Goal: Use online tool/utility: Use online tool/utility

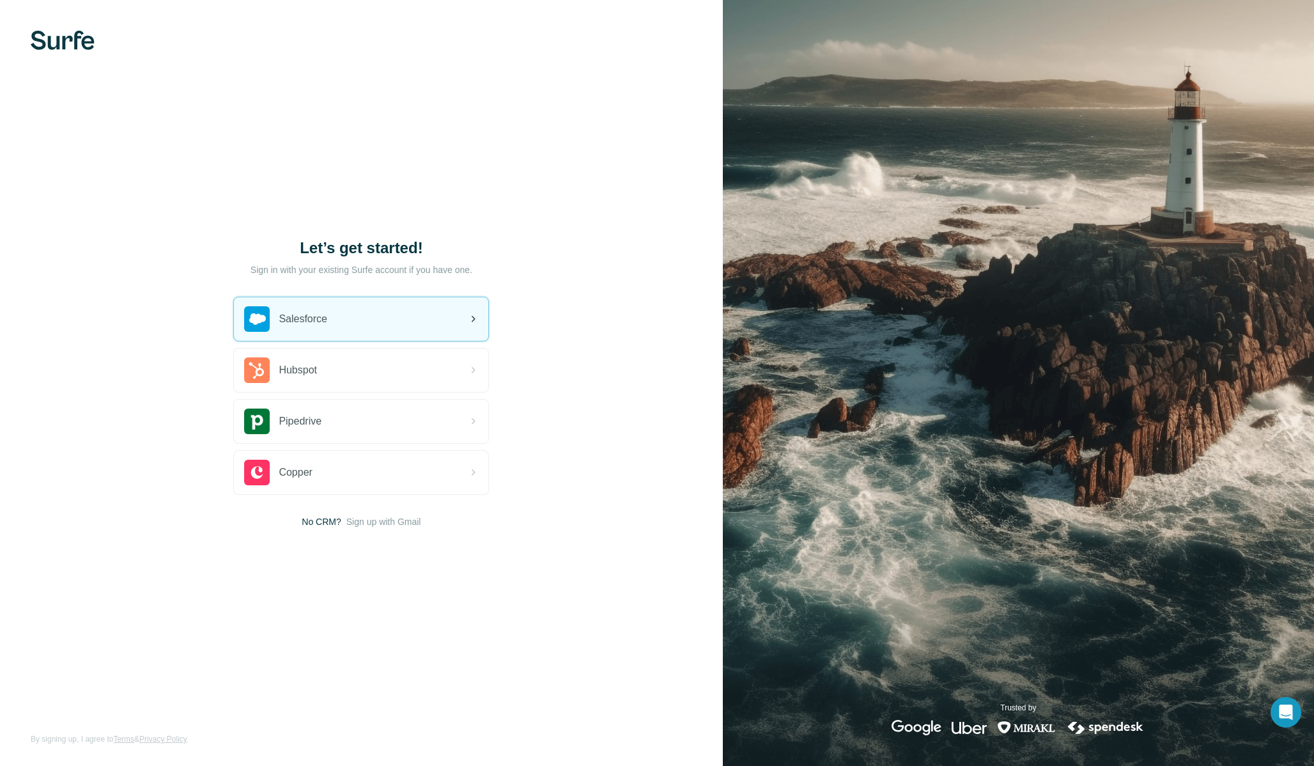
click at [401, 320] on div "Salesforce" at bounding box center [361, 318] width 254 height 43
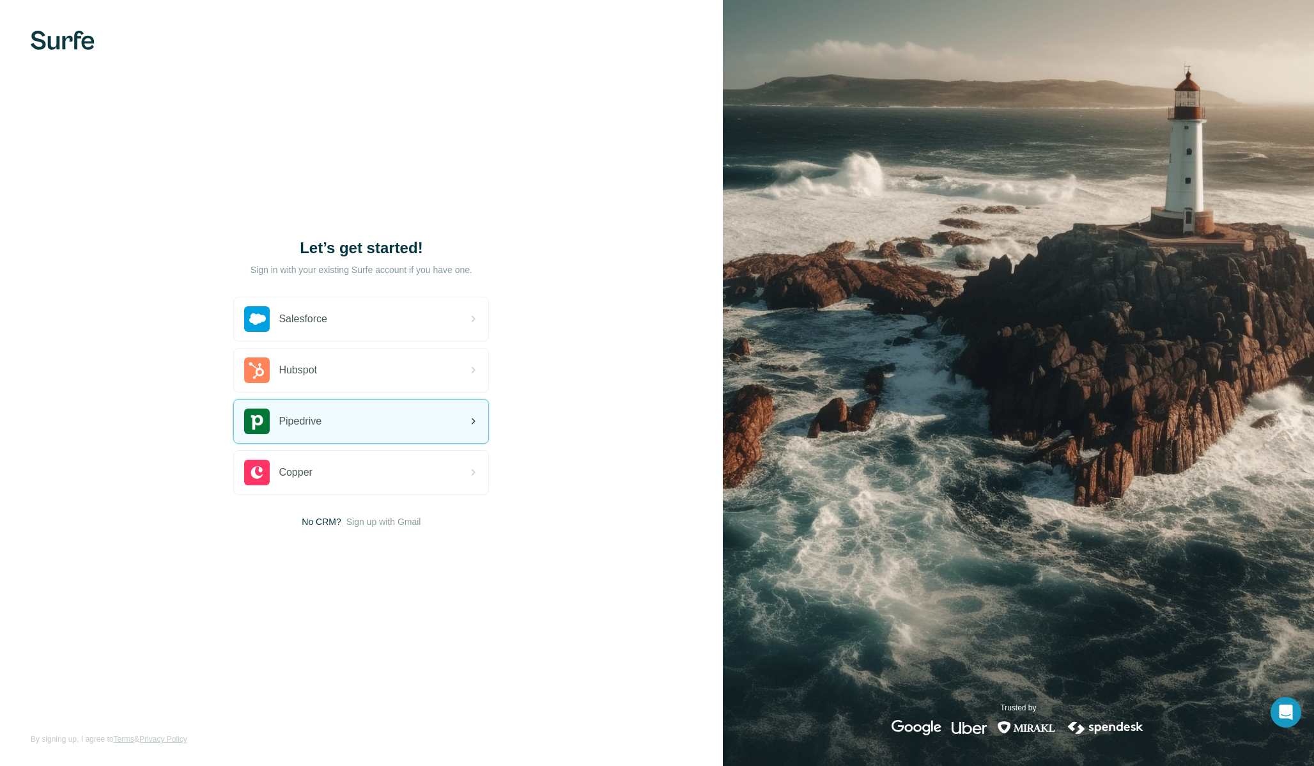
click at [387, 427] on div "Pipedrive" at bounding box center [361, 420] width 254 height 43
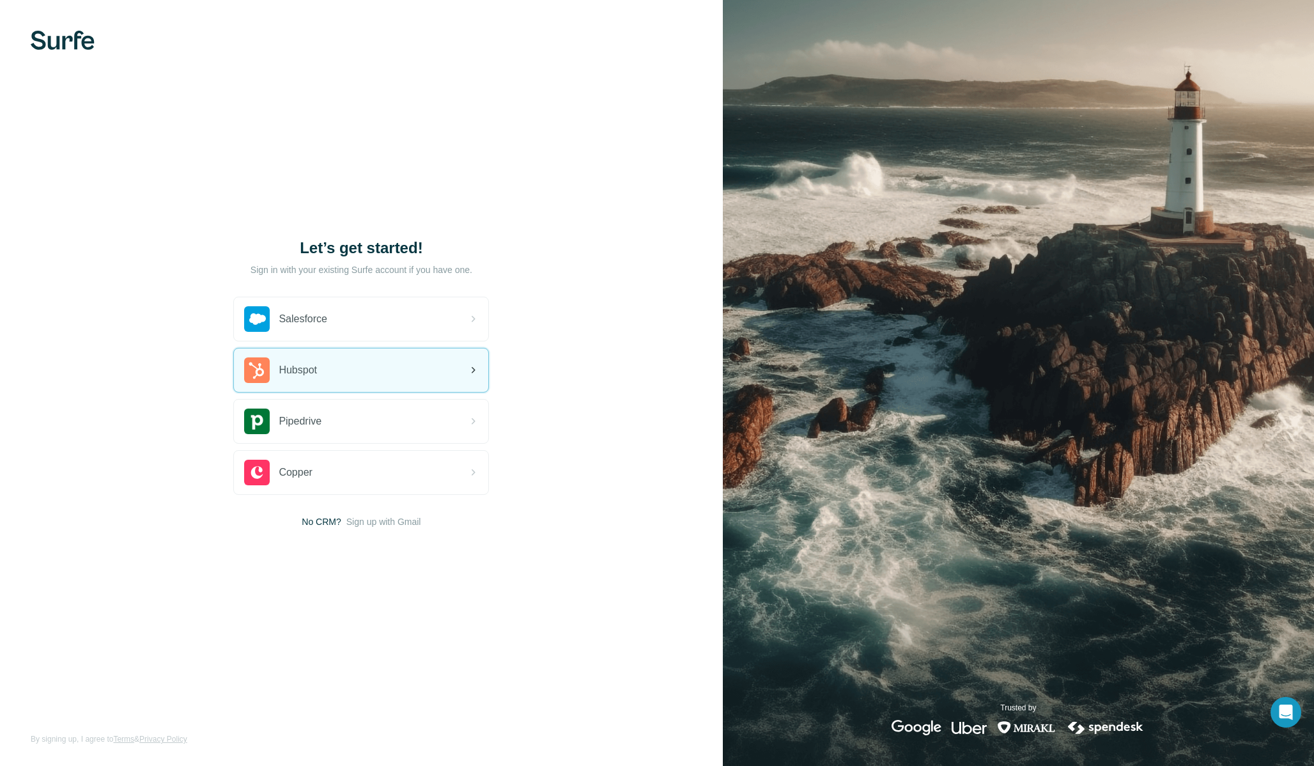
click at [332, 369] on div "Hubspot" at bounding box center [361, 369] width 254 height 43
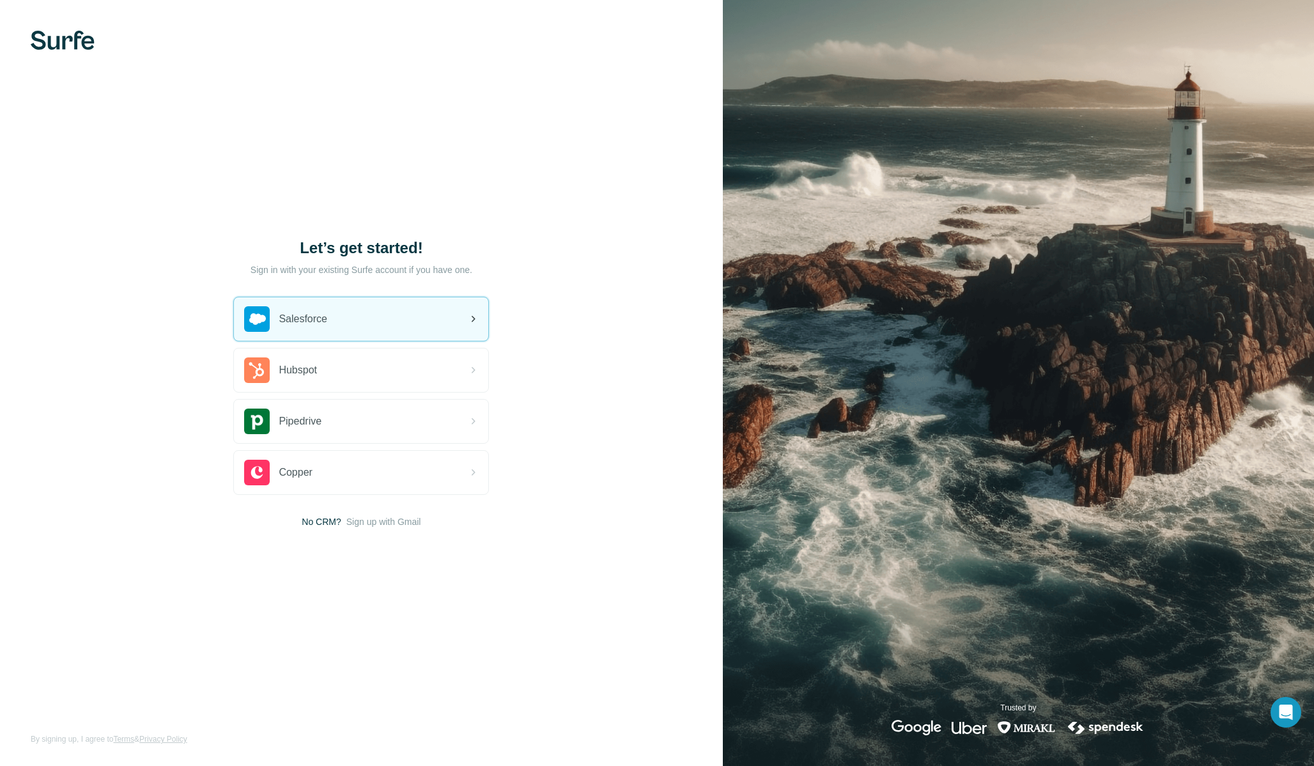
click at [375, 321] on div "Salesforce" at bounding box center [361, 318] width 254 height 43
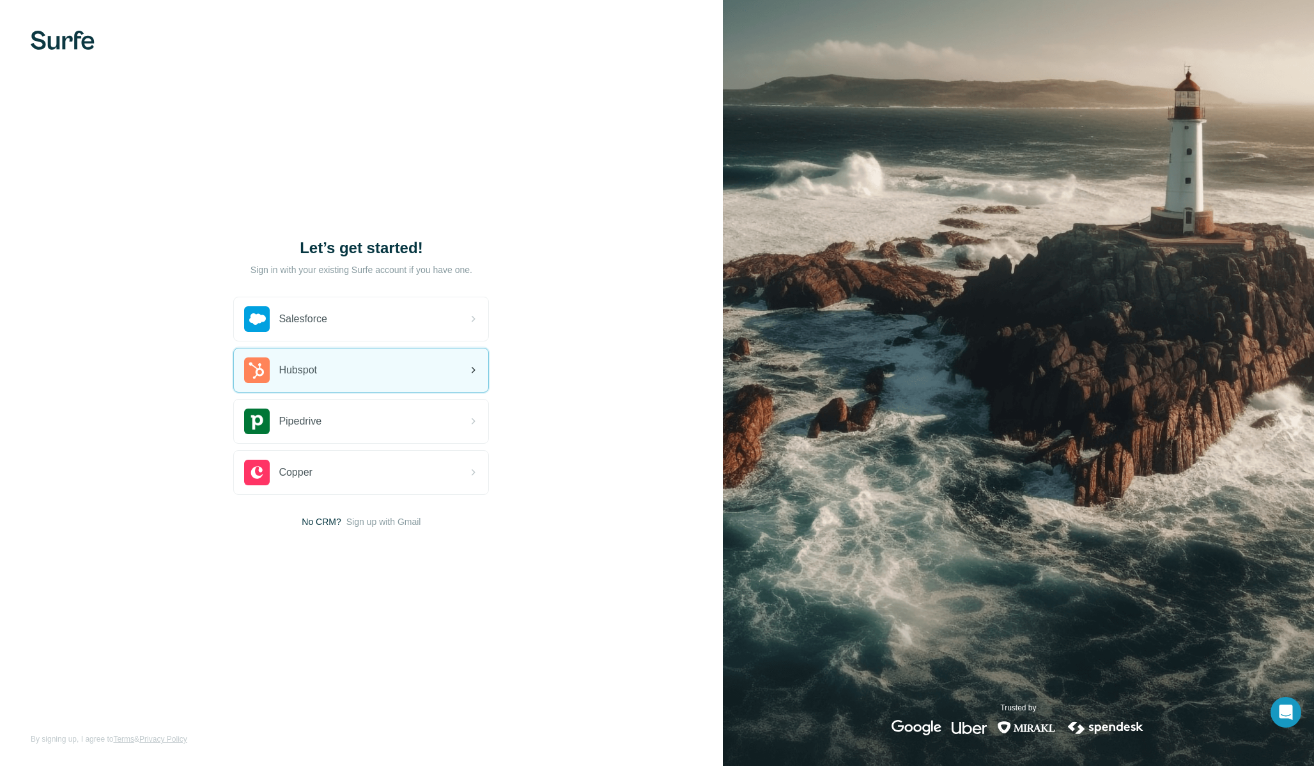
click at [400, 381] on div "Hubspot" at bounding box center [361, 369] width 254 height 43
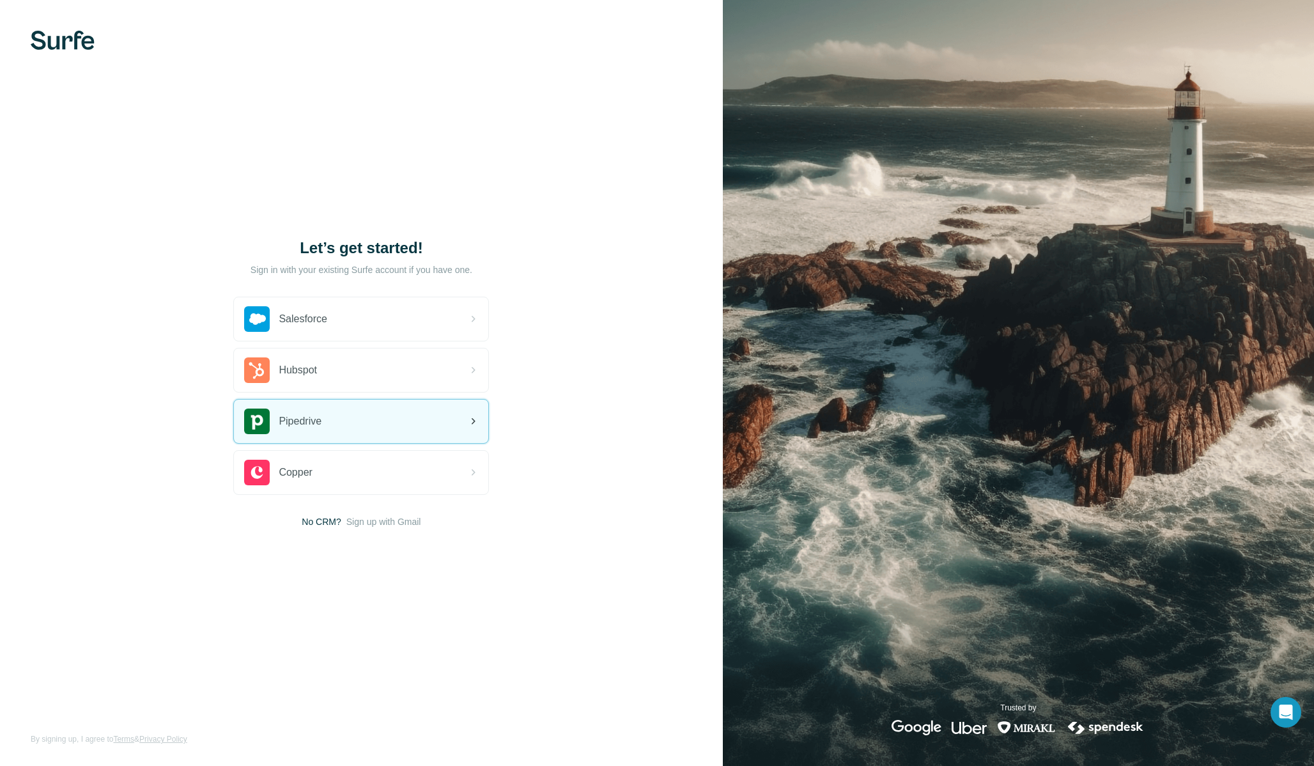
click at [374, 433] on div "Pipedrive" at bounding box center [361, 420] width 254 height 43
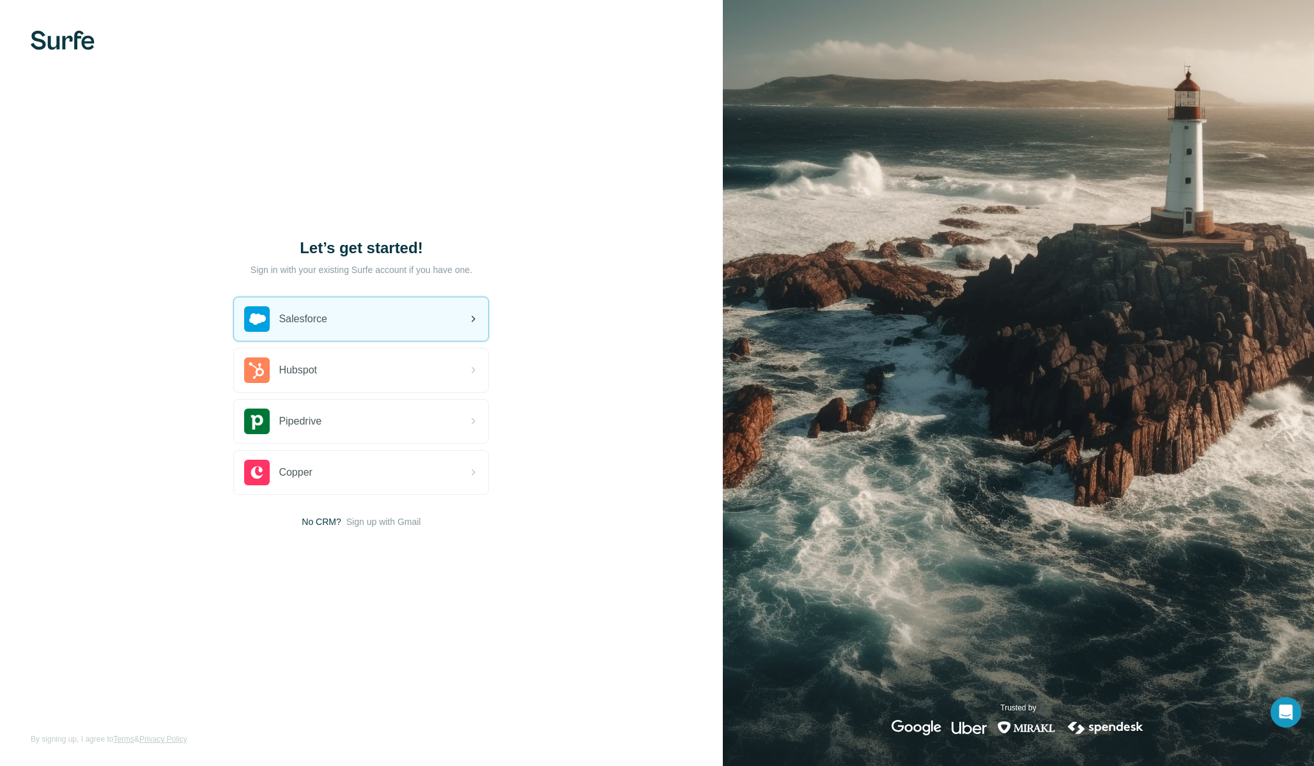
click at [357, 327] on div "Salesforce" at bounding box center [361, 318] width 254 height 43
